Goal: Transaction & Acquisition: Purchase product/service

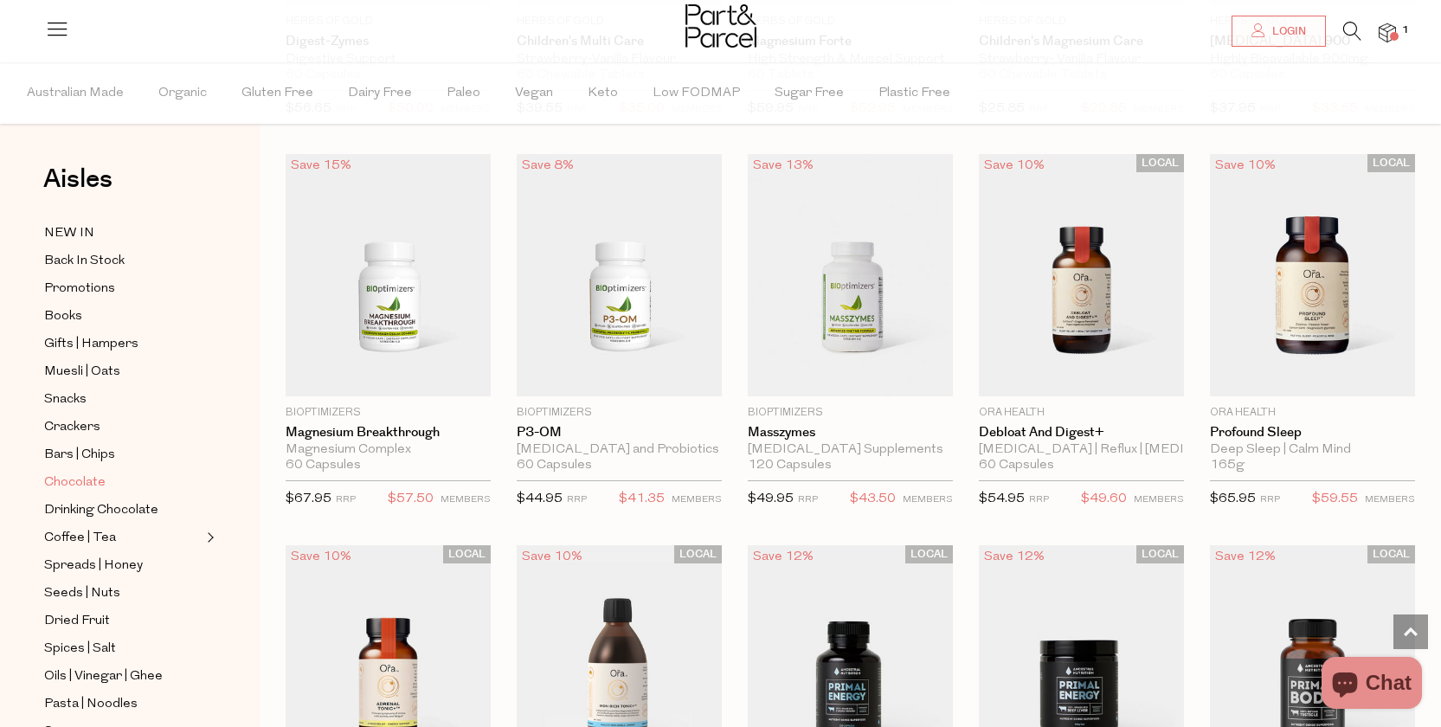
click at [91, 484] on span "Chocolate" at bounding box center [74, 483] width 61 height 21
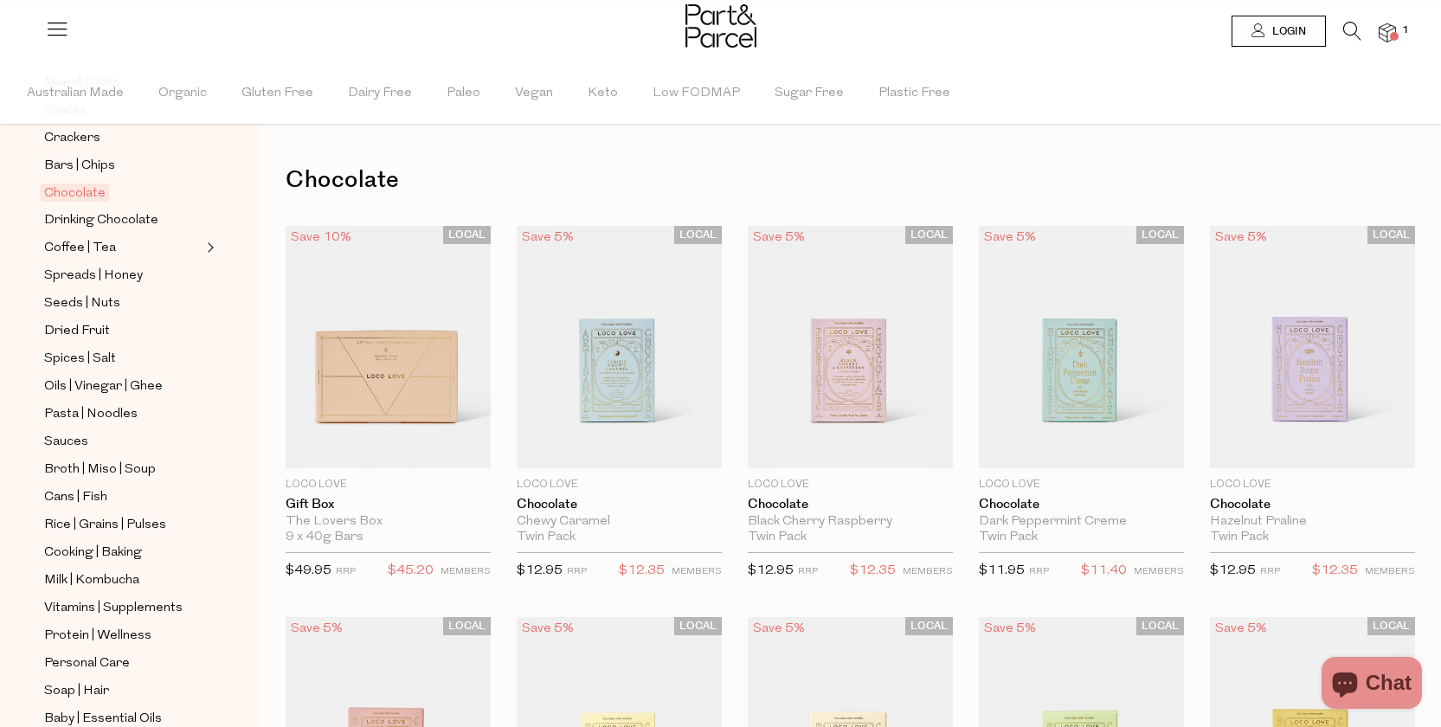
scroll to position [444, 0]
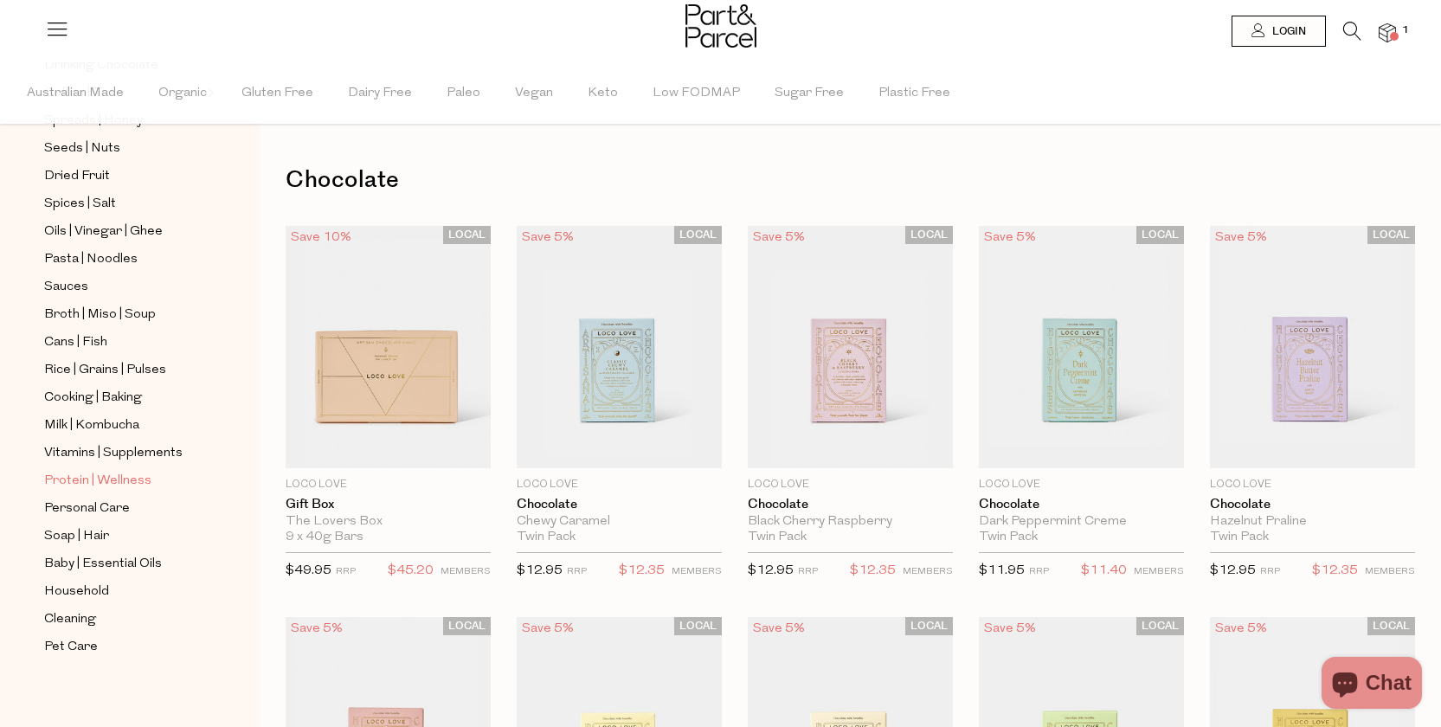
click at [122, 473] on span "Protein | Wellness" at bounding box center [97, 481] width 107 height 21
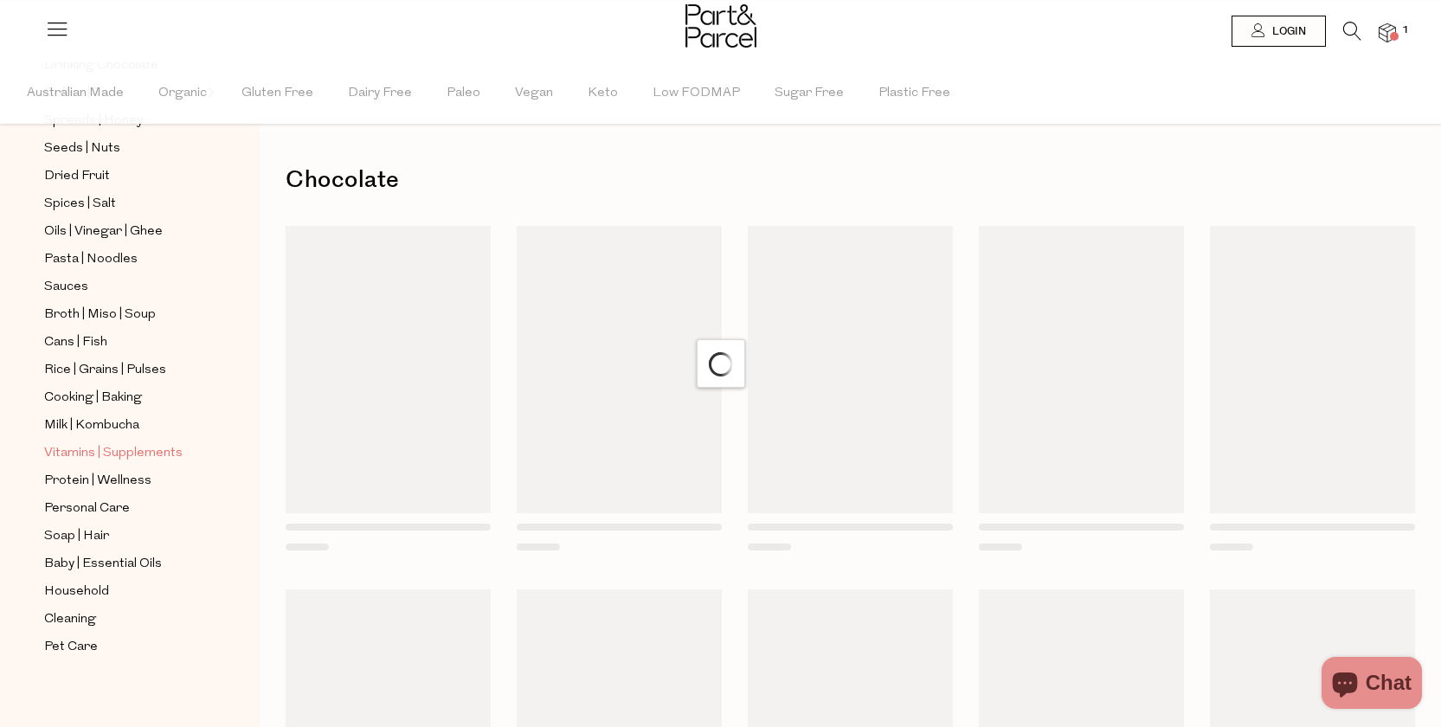
click at [147, 449] on span "Vitamins | Supplements" at bounding box center [113, 453] width 139 height 21
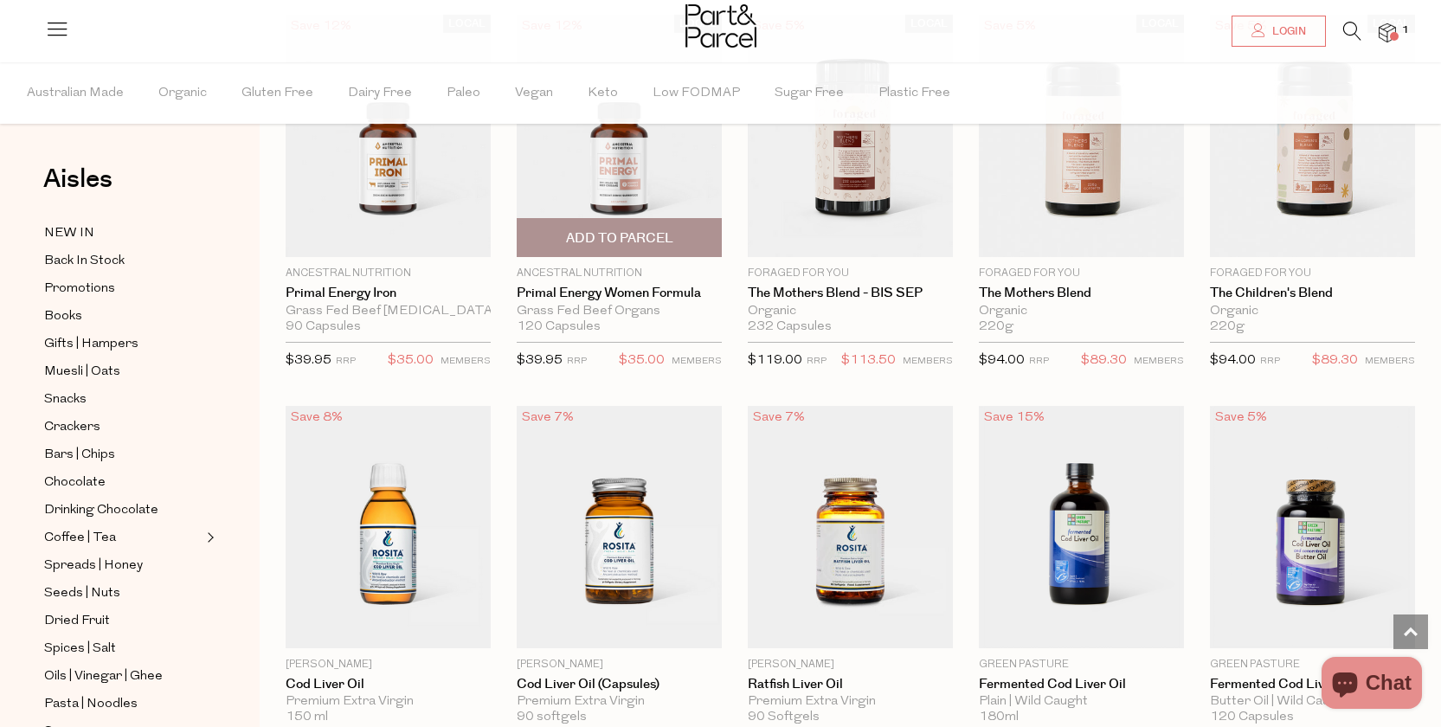
scroll to position [3145, 0]
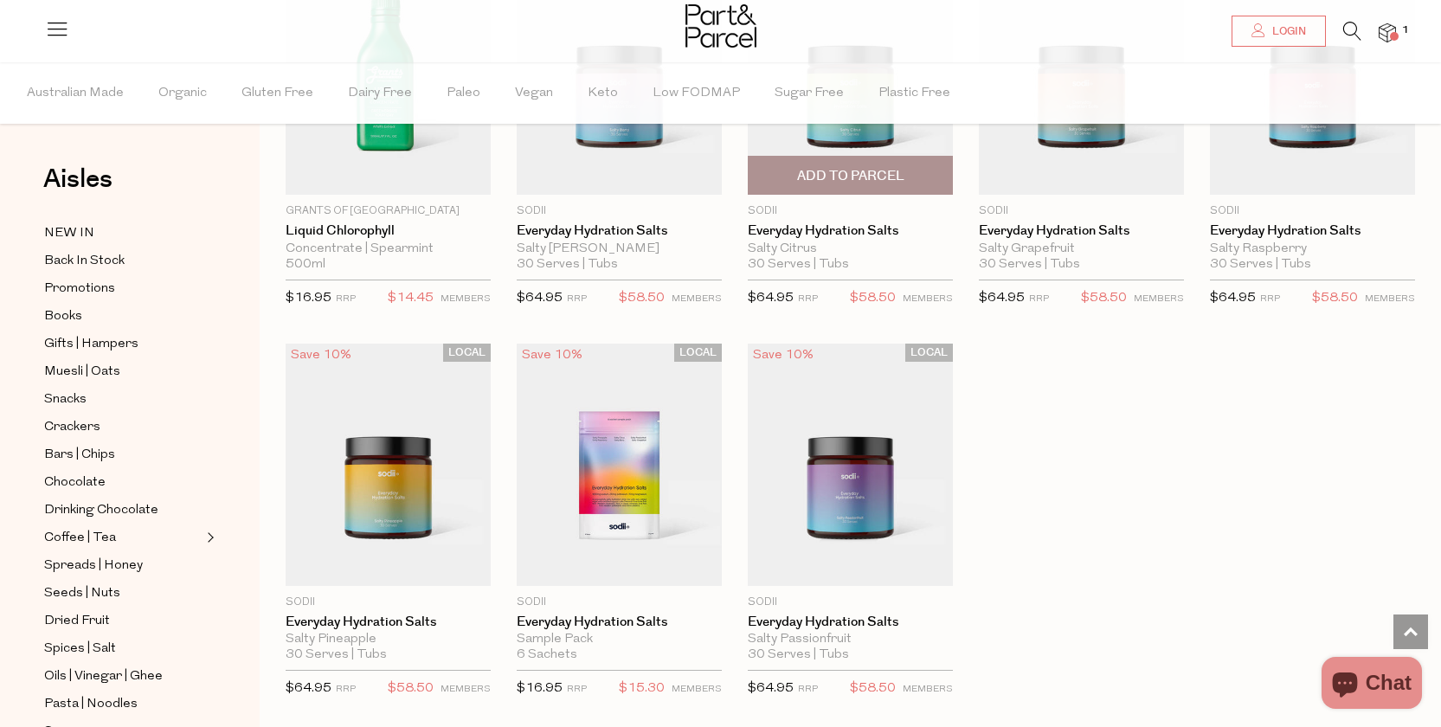
scroll to position [4568, 0]
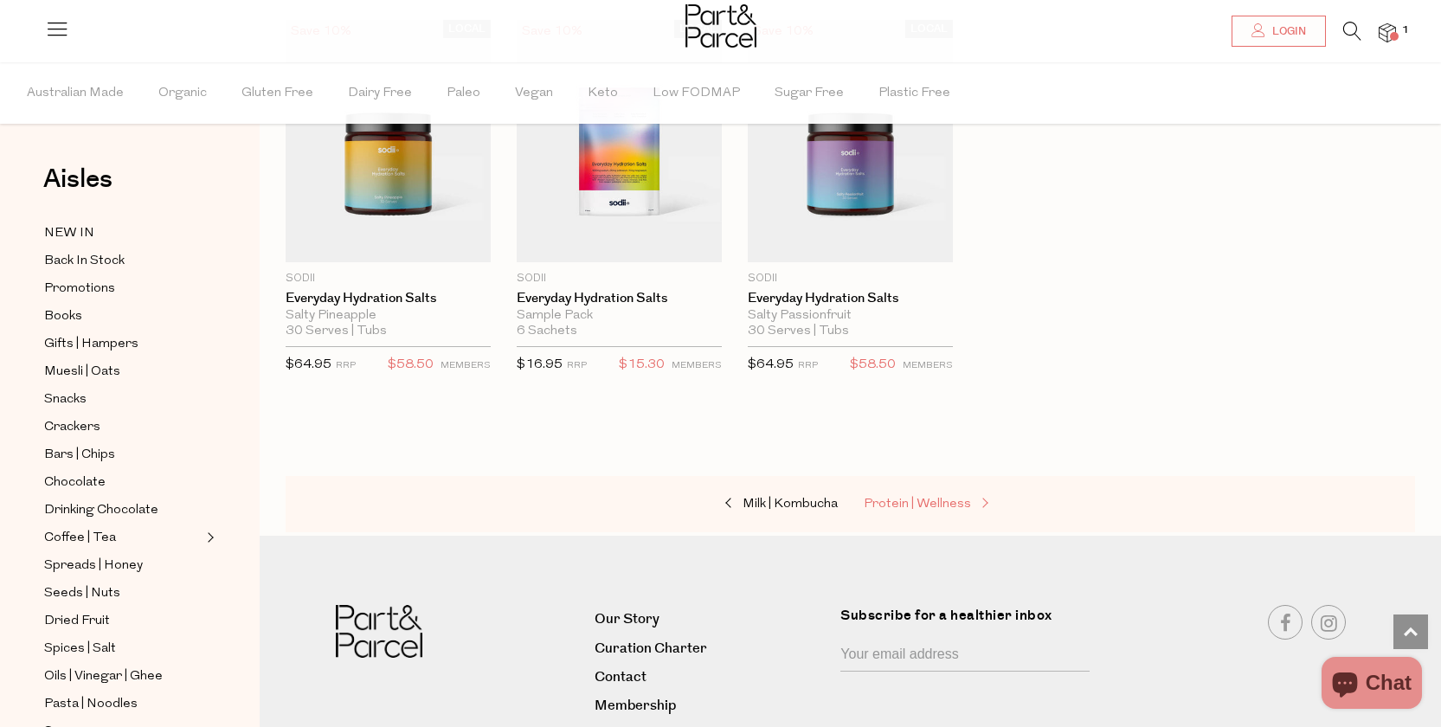
click at [951, 504] on span "Protein | Wellness" at bounding box center [917, 504] width 107 height 13
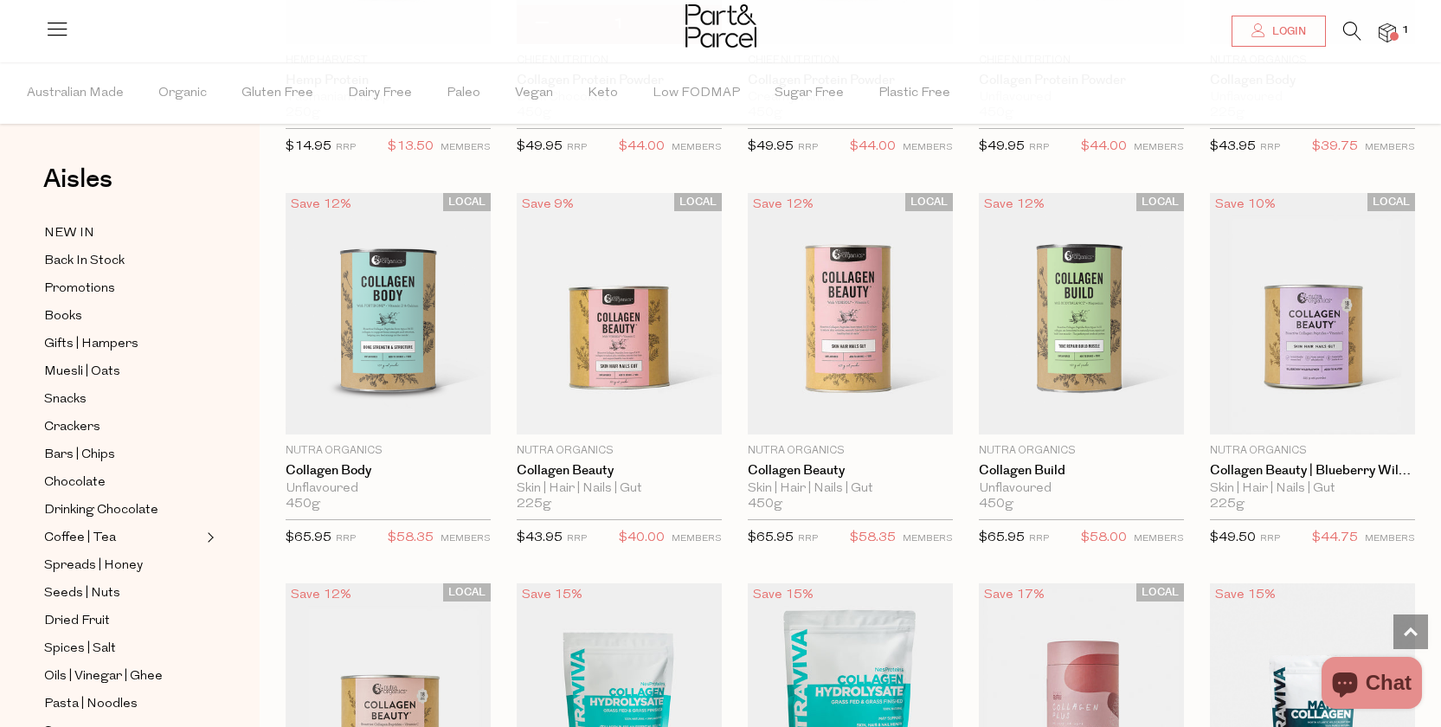
scroll to position [1613, 0]
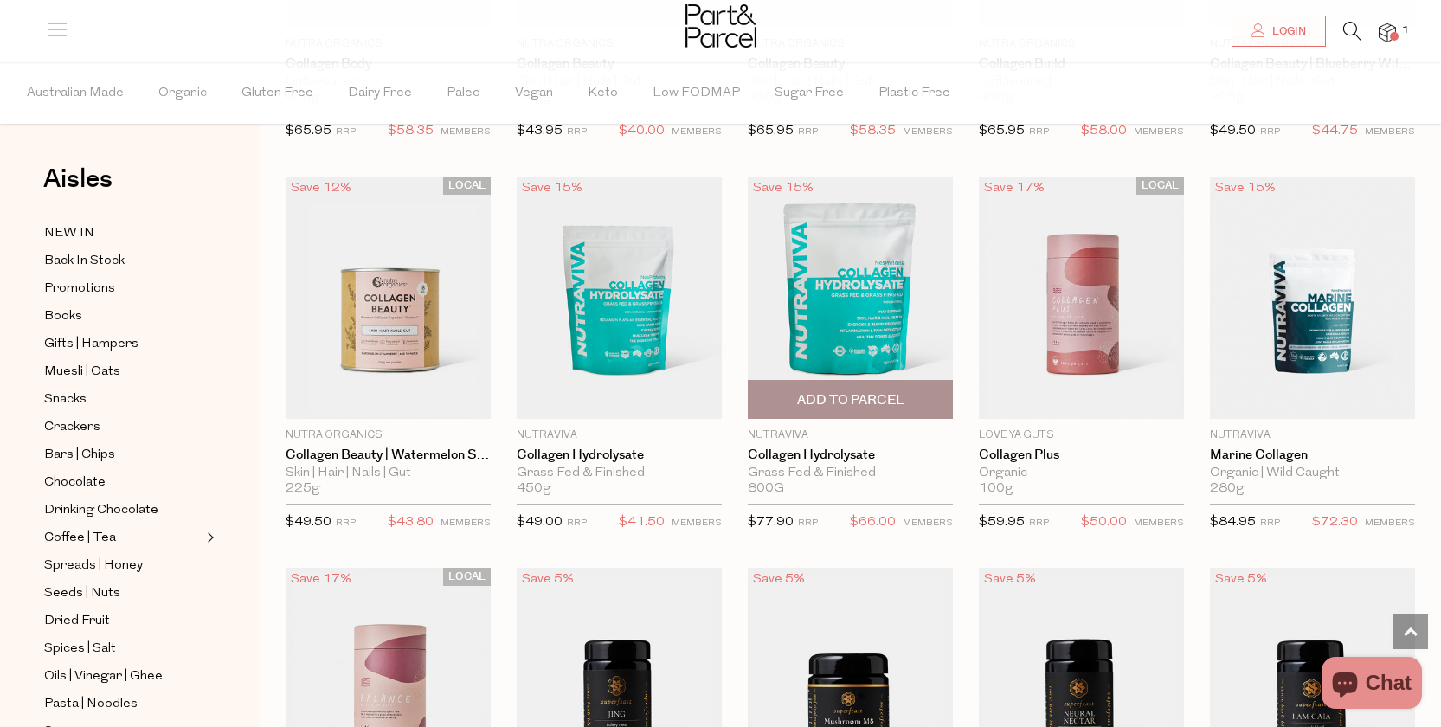
click at [867, 402] on span "Add To Parcel" at bounding box center [850, 400] width 107 height 18
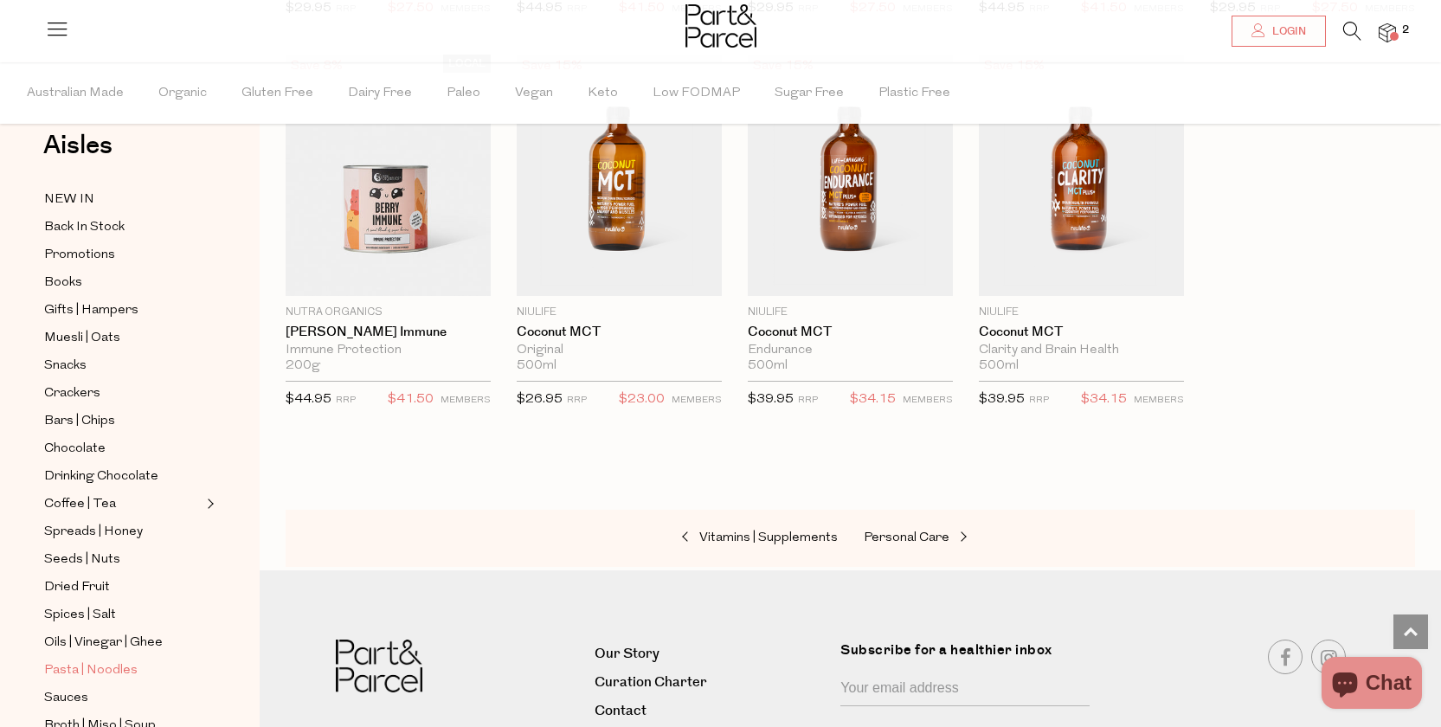
scroll to position [56, 0]
